Goal: Task Accomplishment & Management: Use online tool/utility

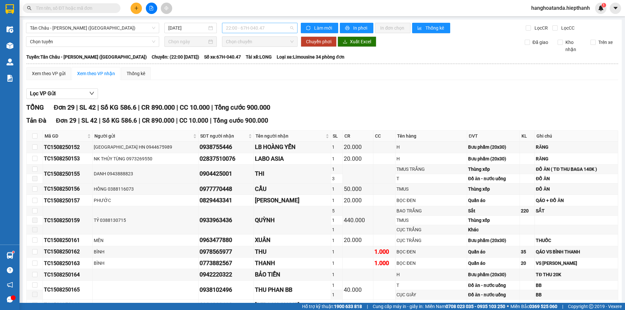
click at [266, 28] on span "22:00 - 67H-040.47" at bounding box center [260, 28] width 68 height 10
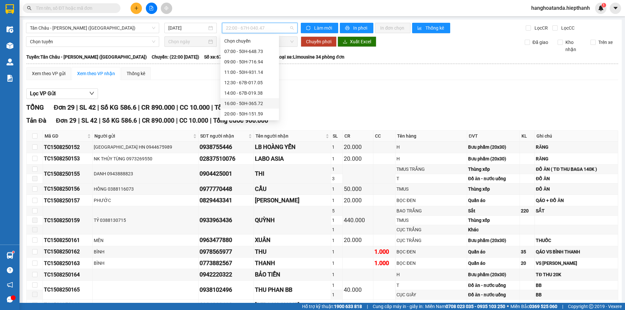
click at [255, 100] on div "16:00 - 50H-365.72" at bounding box center [249, 103] width 51 height 7
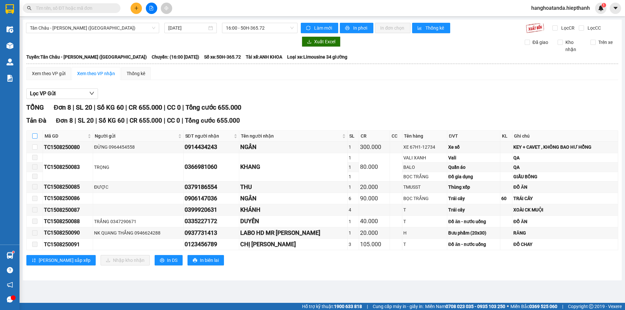
click at [35, 134] on input "checkbox" at bounding box center [34, 136] width 5 height 5
checkbox input "true"
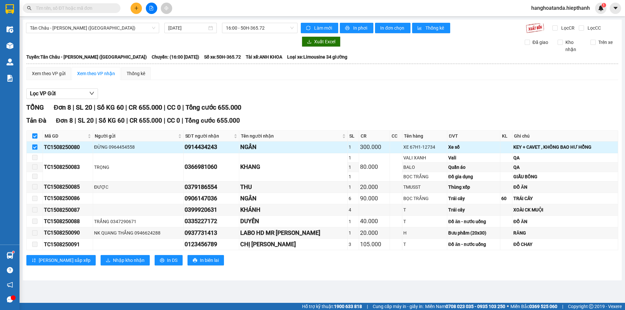
click at [34, 146] on input "checkbox" at bounding box center [34, 147] width 5 height 5
checkbox input "false"
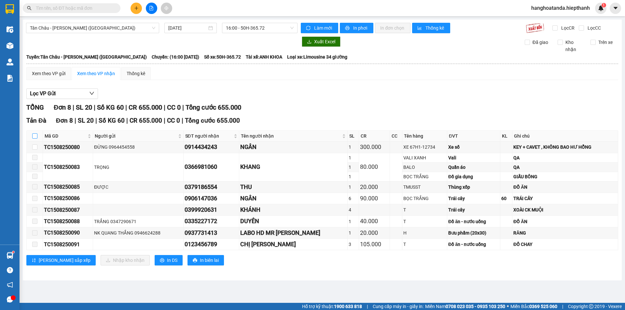
click at [34, 133] on label at bounding box center [34, 136] width 5 height 7
click at [34, 134] on input "checkbox" at bounding box center [34, 136] width 5 height 5
checkbox input "true"
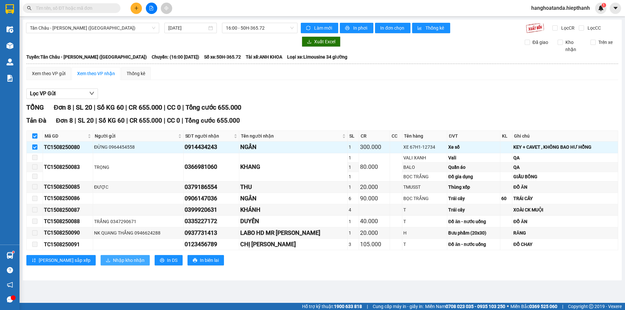
click at [113, 258] on span "Nhập kho nhận" at bounding box center [129, 260] width 32 height 7
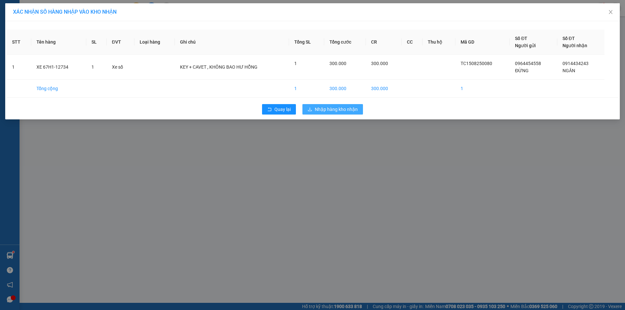
click at [331, 107] on span "Nhập hàng kho nhận" at bounding box center [336, 109] width 43 height 7
